Goal: Information Seeking & Learning: Find specific fact

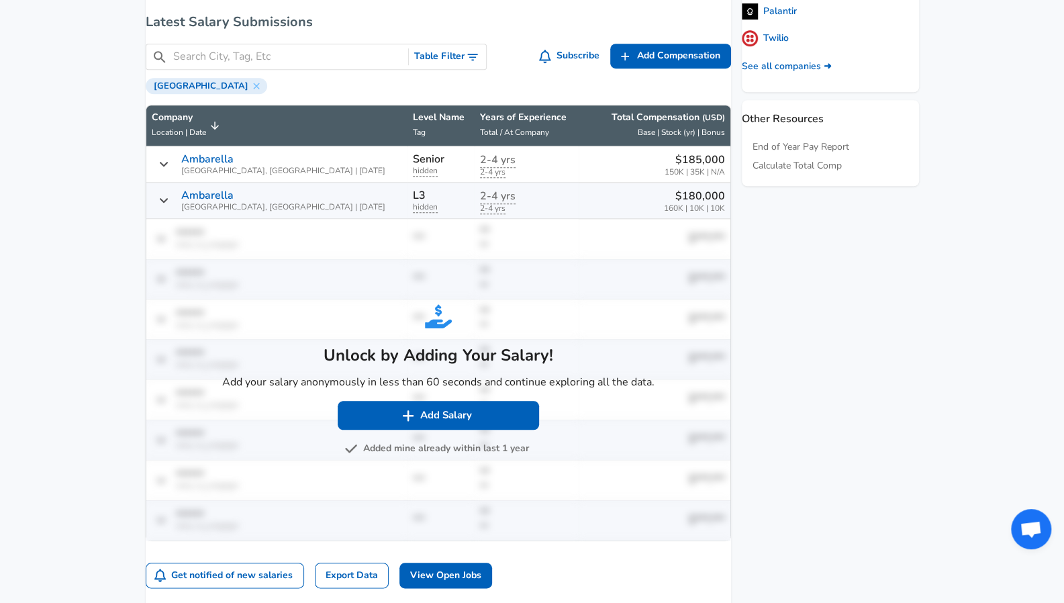
scroll to position [622, 0]
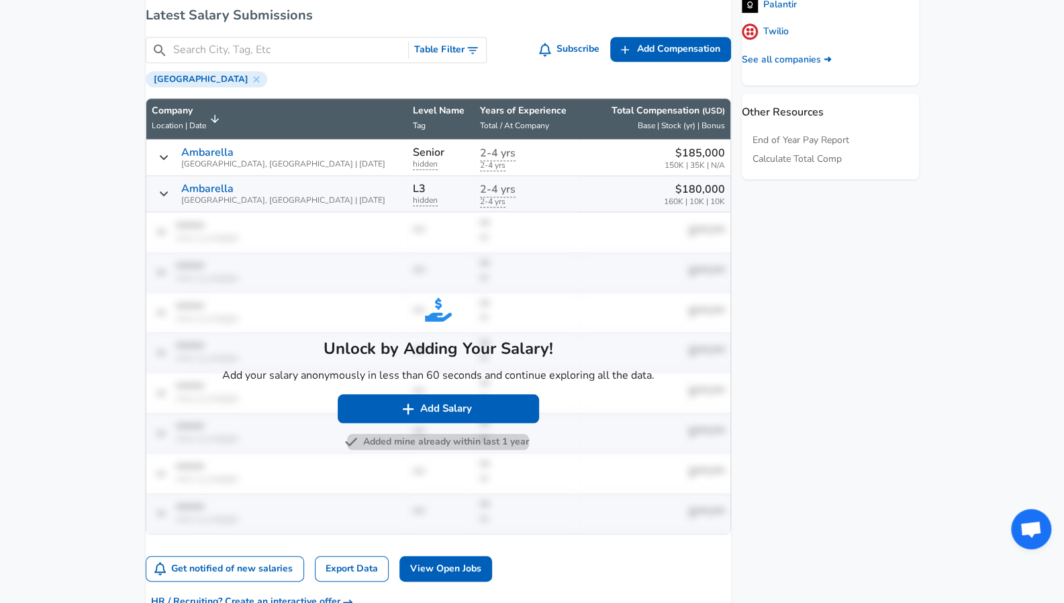
click at [408, 450] on button "Added mine already within last 1 year" at bounding box center [438, 442] width 182 height 17
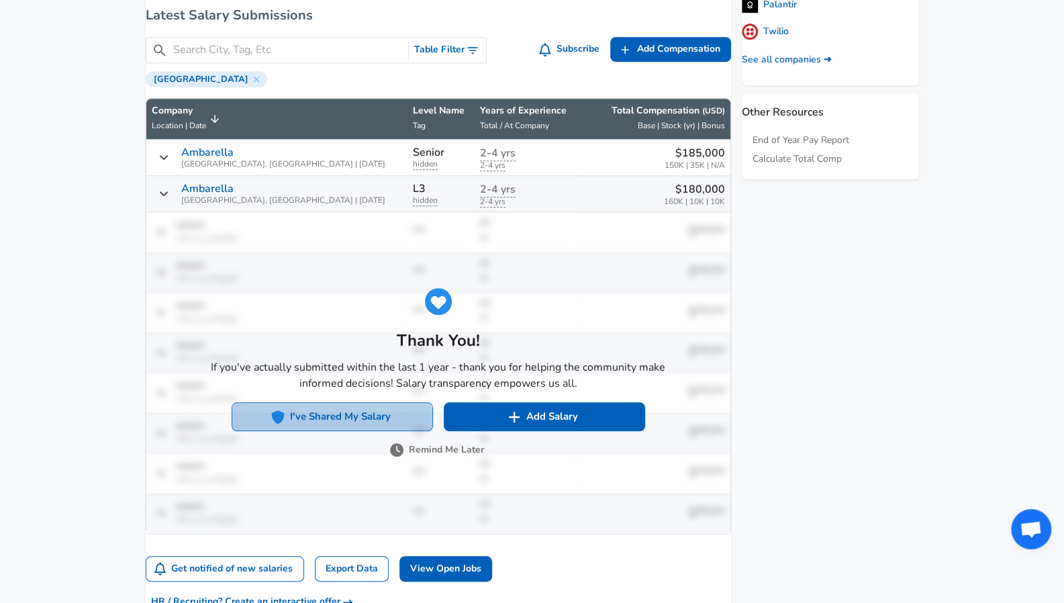
click at [433, 402] on button "I've Shared My Salary" at bounding box center [332, 416] width 201 height 28
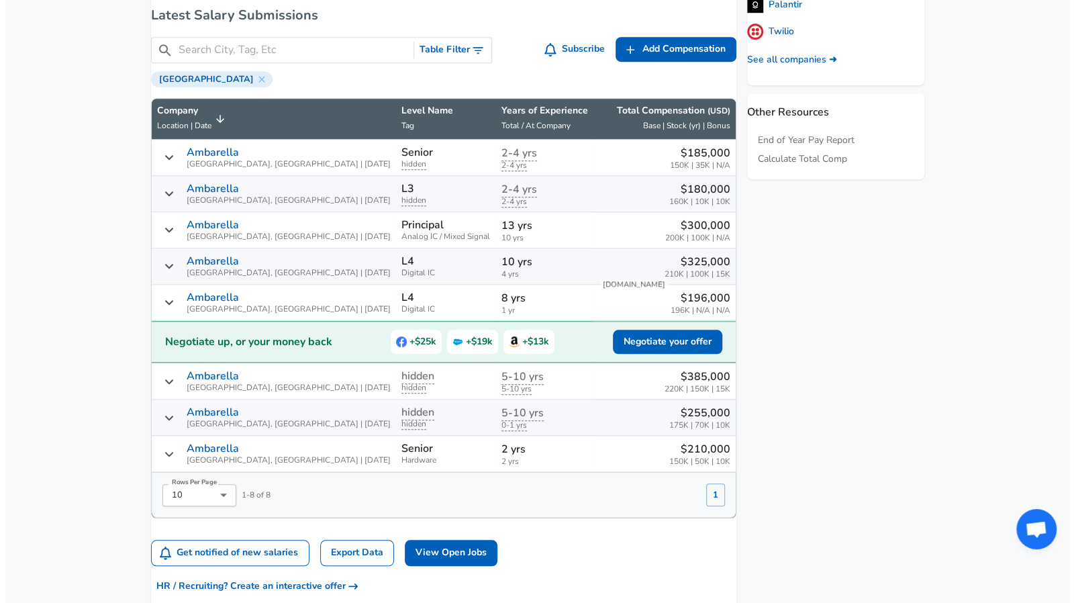
scroll to position [0, 0]
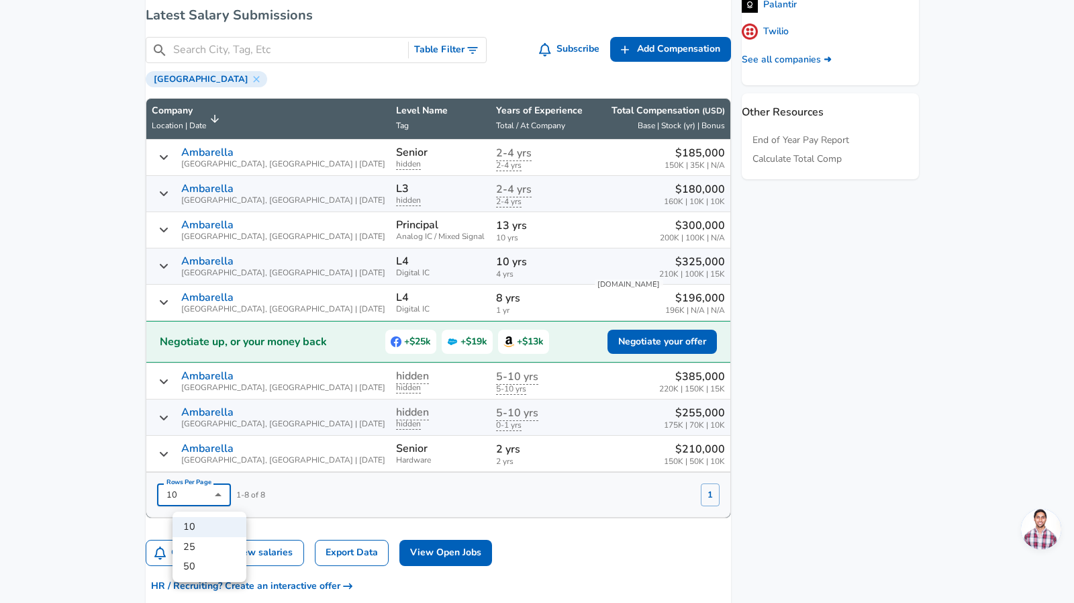
click at [214, 547] on li "25" at bounding box center [209, 547] width 74 height 20
type input "25"
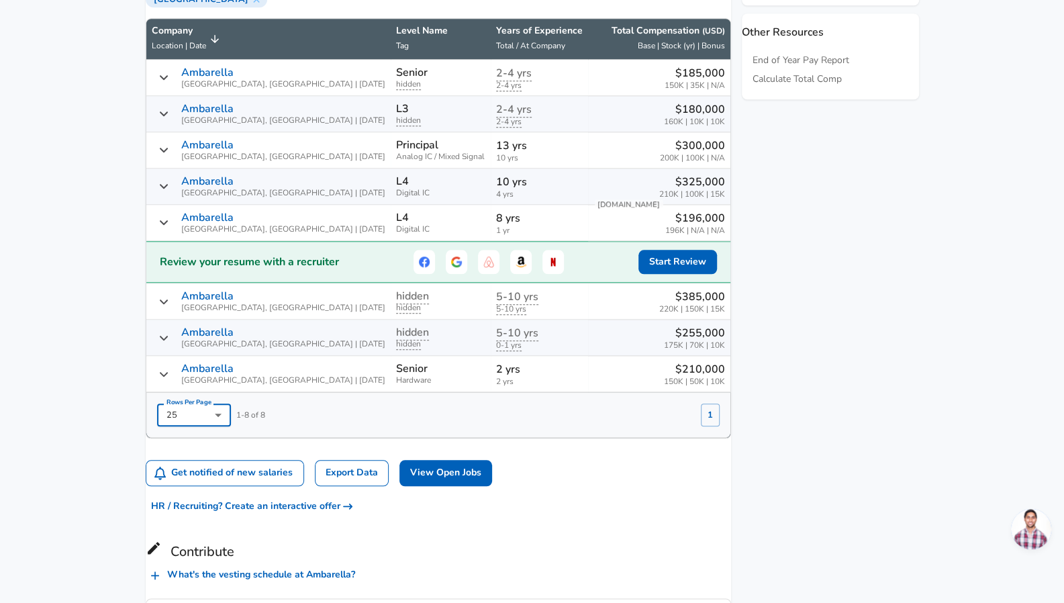
scroll to position [701, 0]
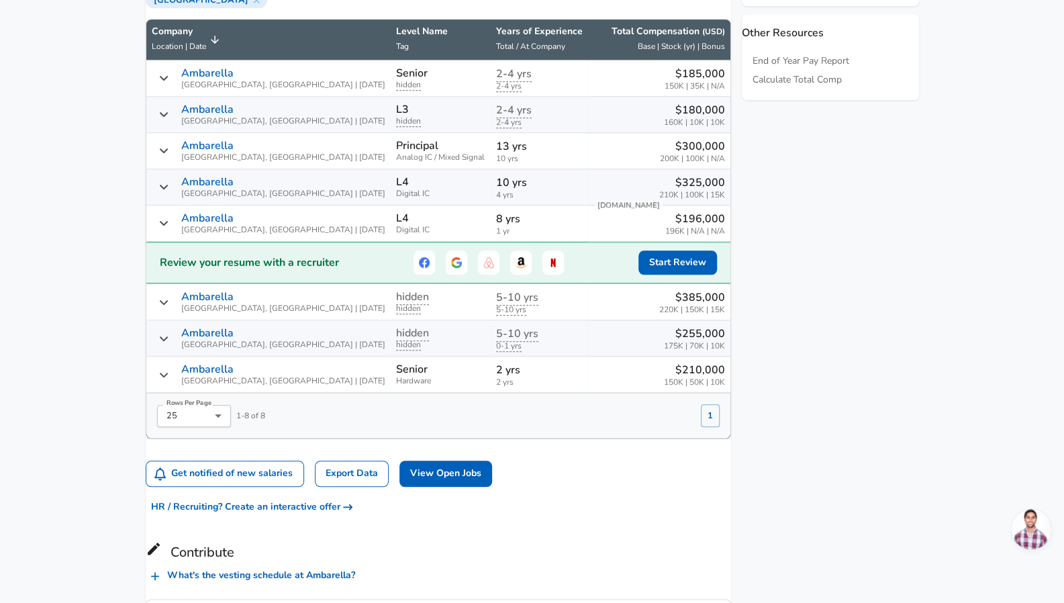
click at [348, 401] on div "Rows Per Page 25 25 Rows Per Page 1 - 8 of 8 1" at bounding box center [432, 410] width 573 height 34
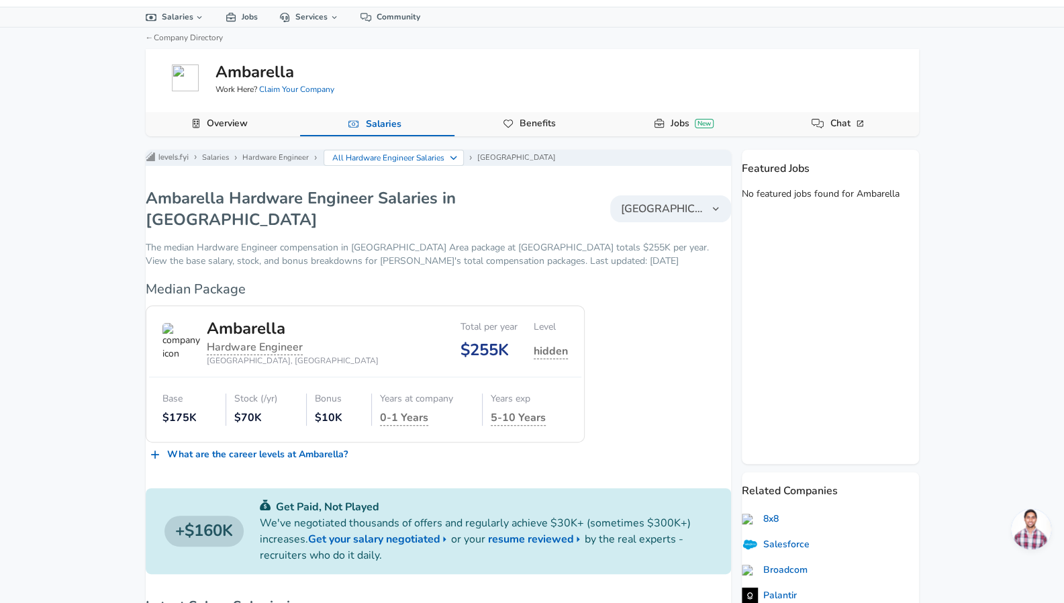
scroll to position [31, 0]
